Goal: Transaction & Acquisition: Book appointment/travel/reservation

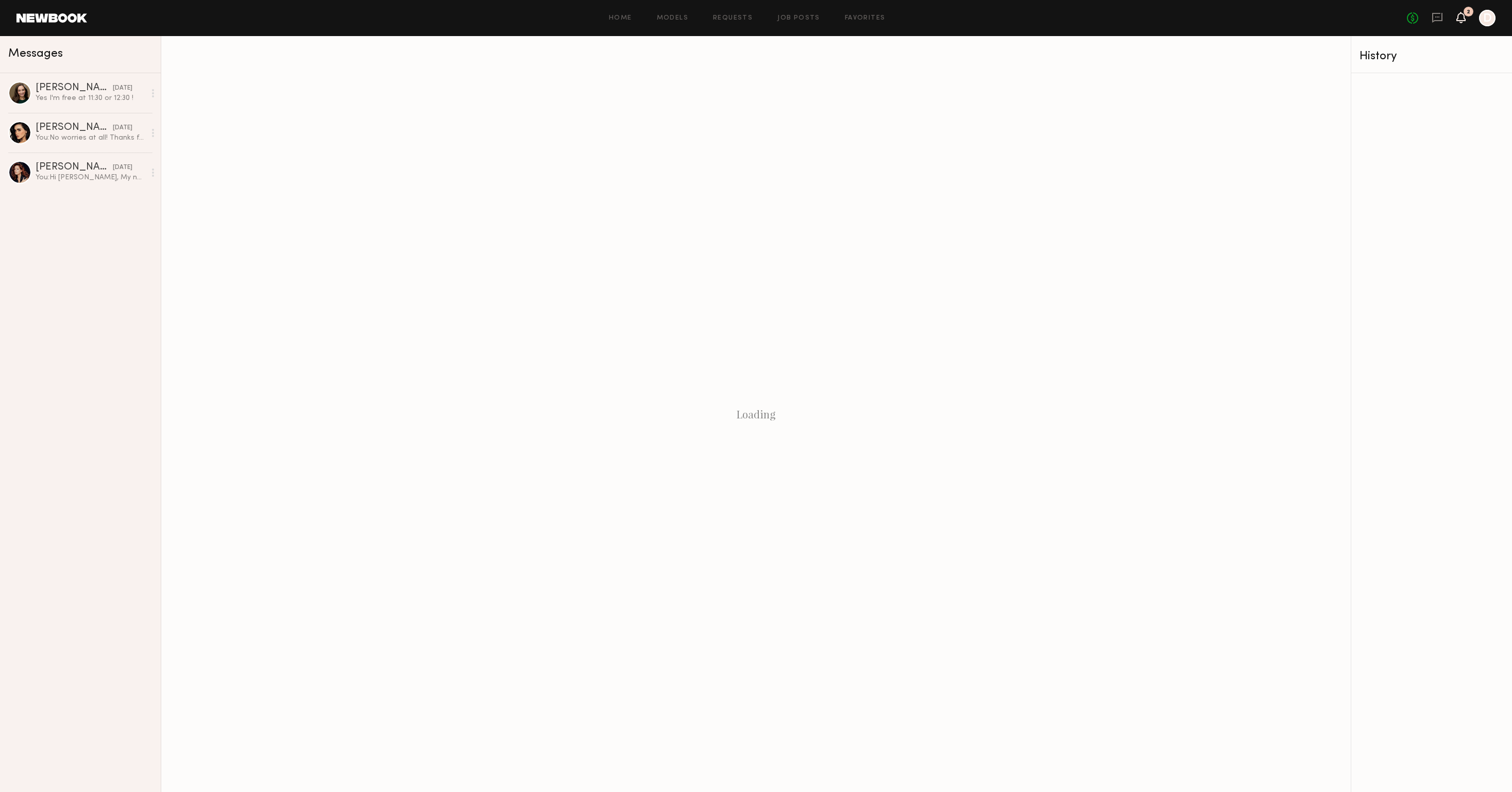
click at [1460, 19] on icon at bounding box center [1461, 17] width 8 height 8
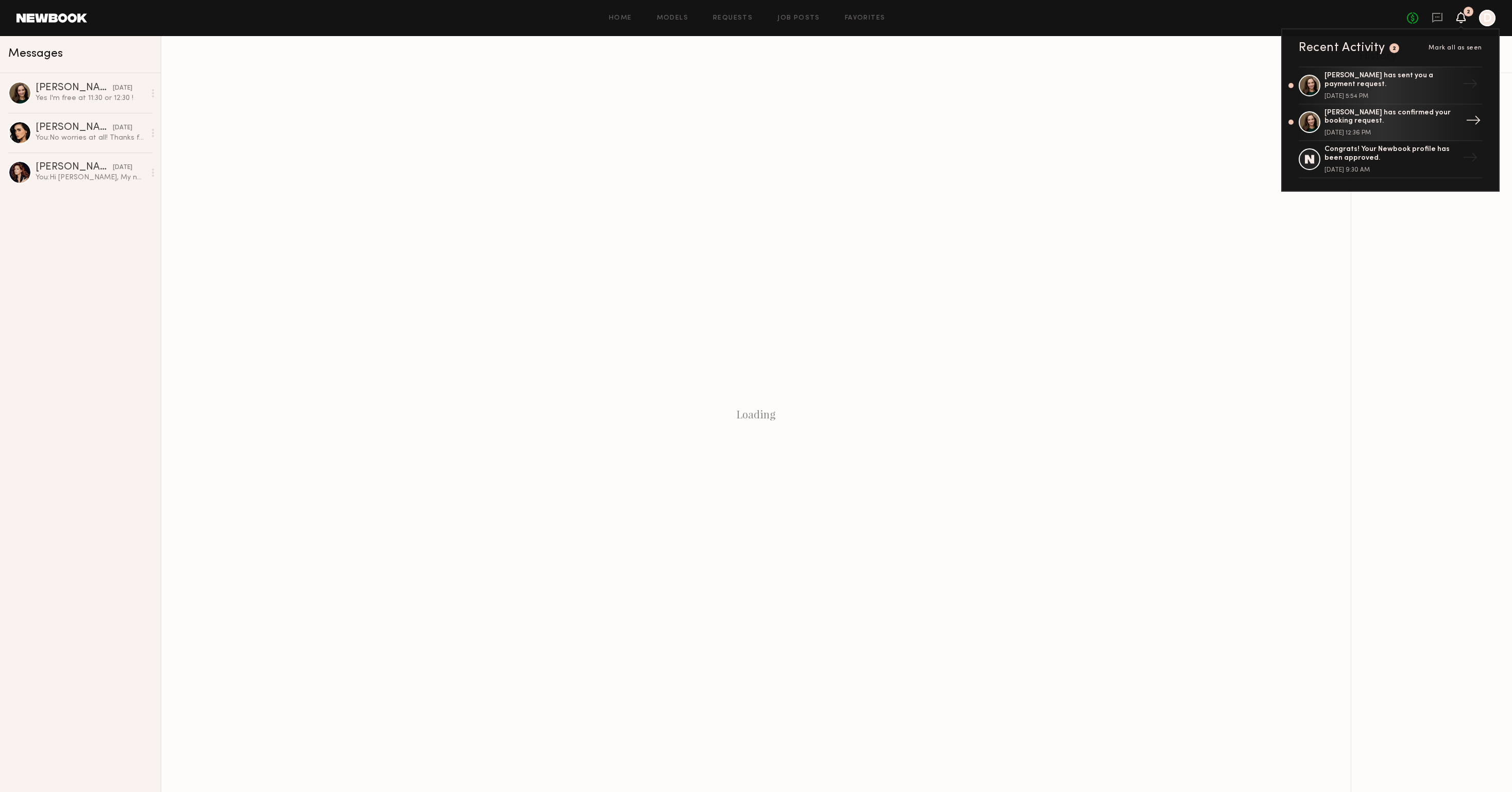
click at [1476, 117] on div "→" at bounding box center [1473, 122] width 23 height 26
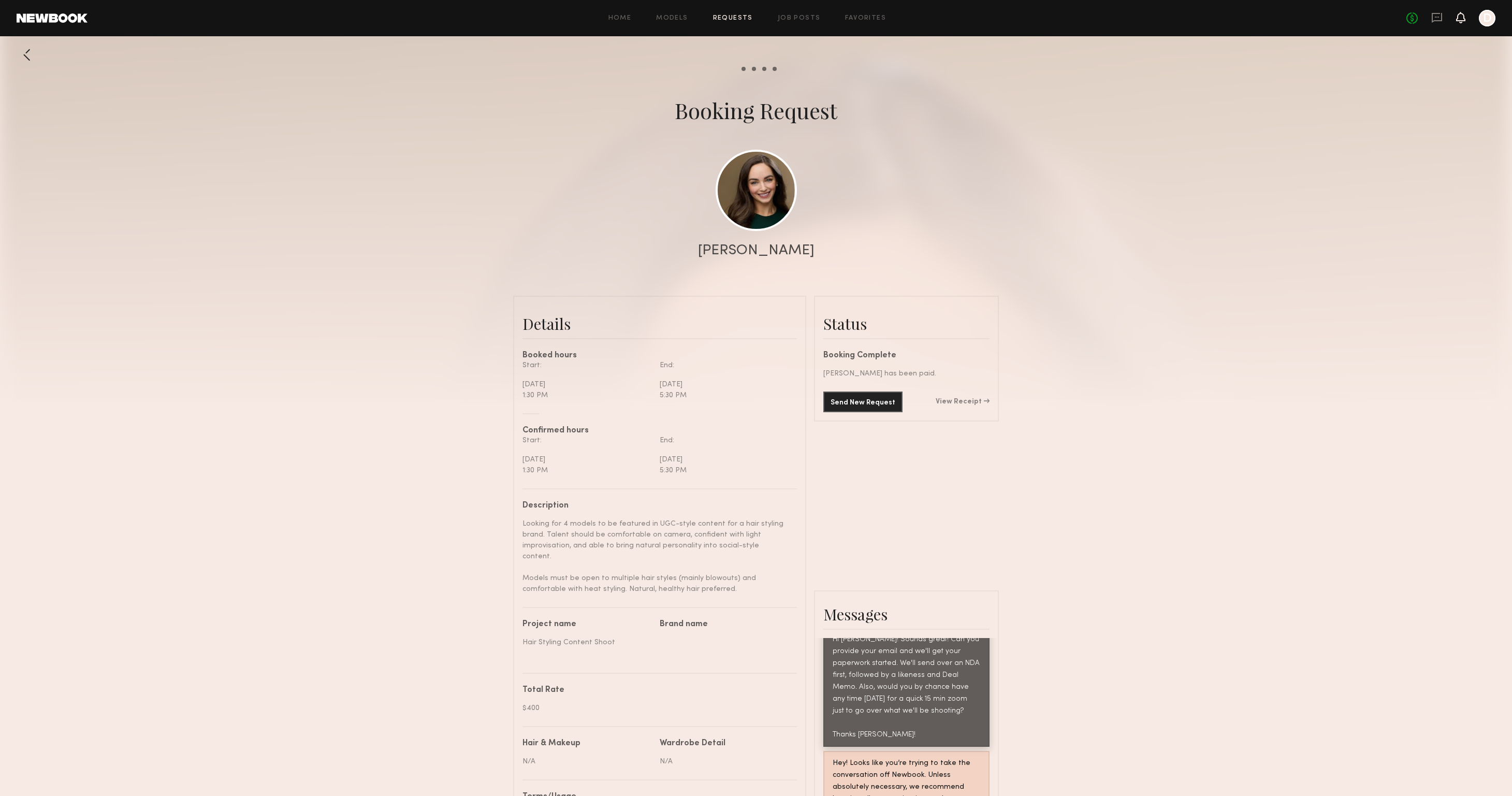
click at [1462, 21] on icon at bounding box center [1460, 17] width 8 height 8
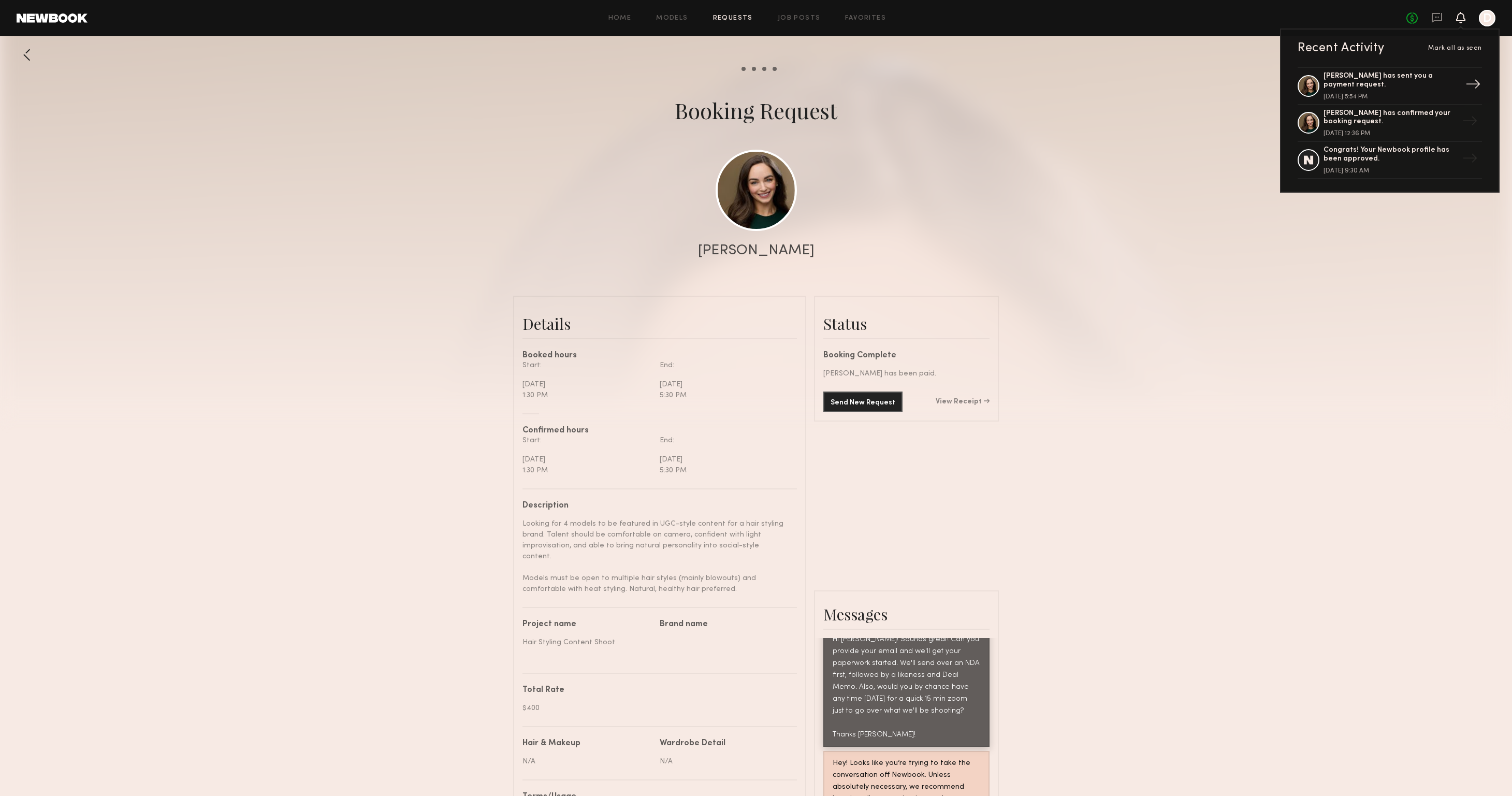
click at [1474, 82] on div "→" at bounding box center [1472, 85] width 24 height 27
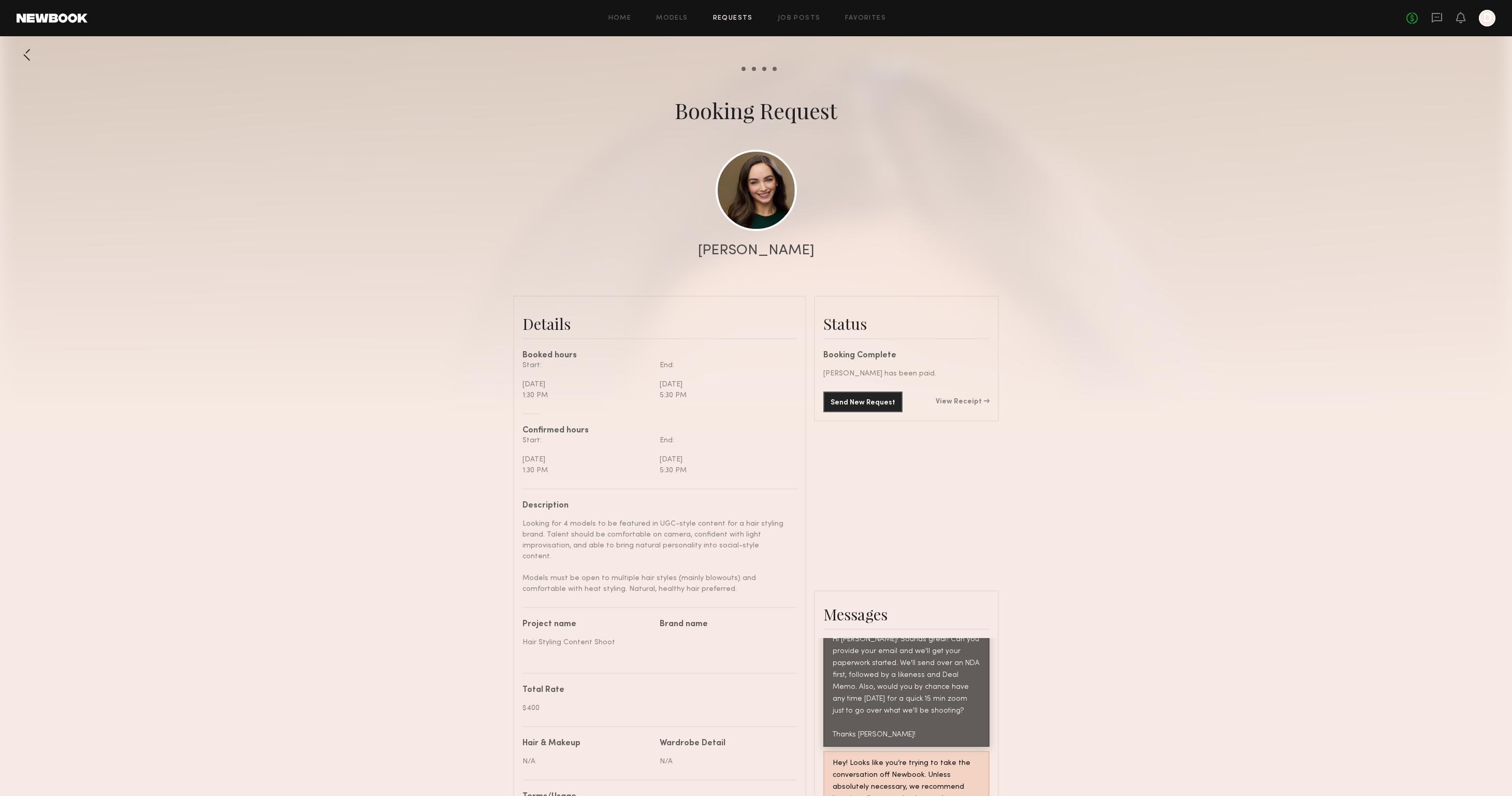
click at [964, 398] on div "Send New Request View Receipt" at bounding box center [906, 401] width 166 height 21
click at [965, 404] on link "View Receipt" at bounding box center [962, 402] width 54 height 8
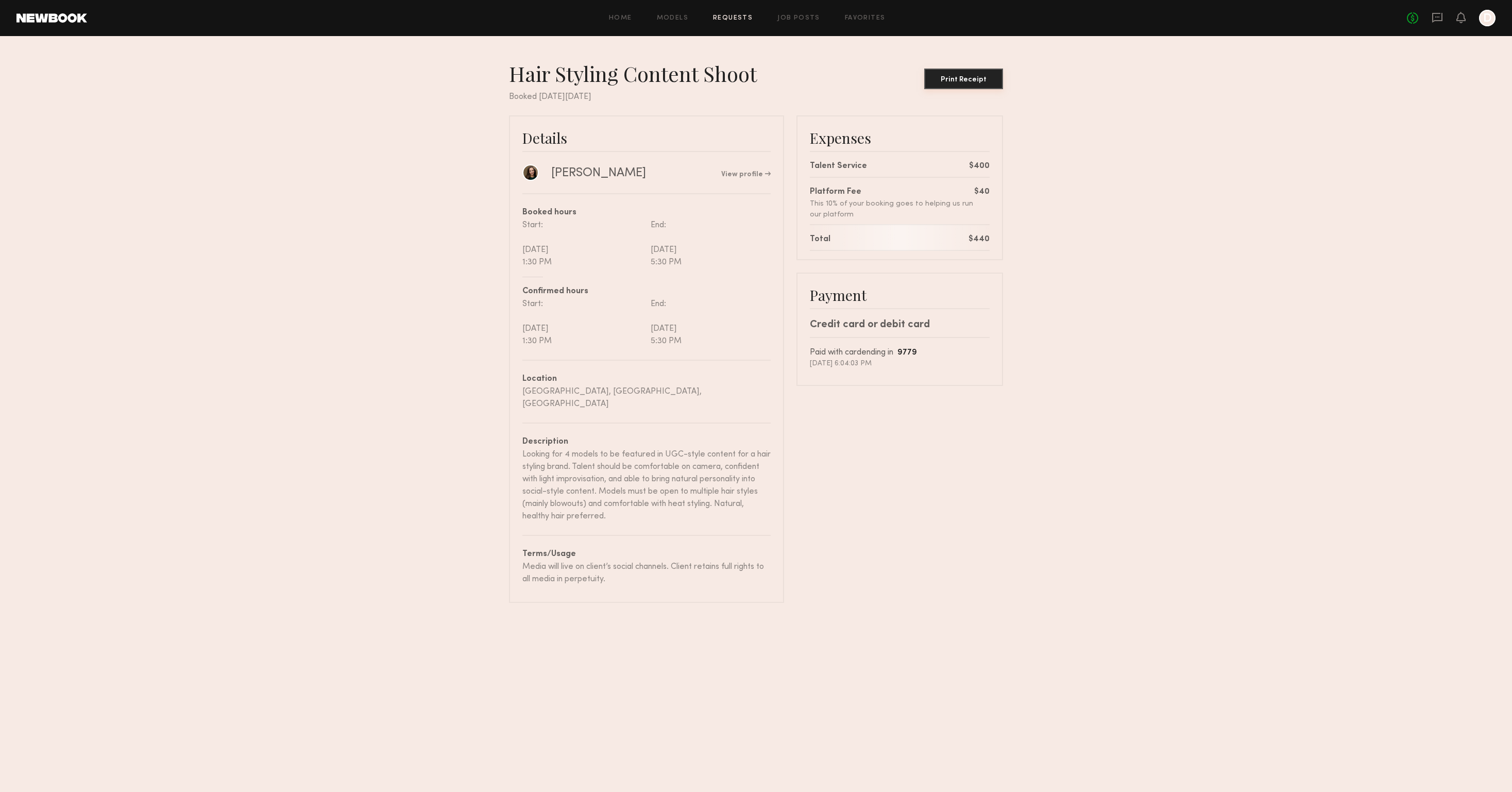
click at [968, 76] on div "Print Receipt" at bounding box center [963, 80] width 70 height 8
